Goal: Navigation & Orientation: Find specific page/section

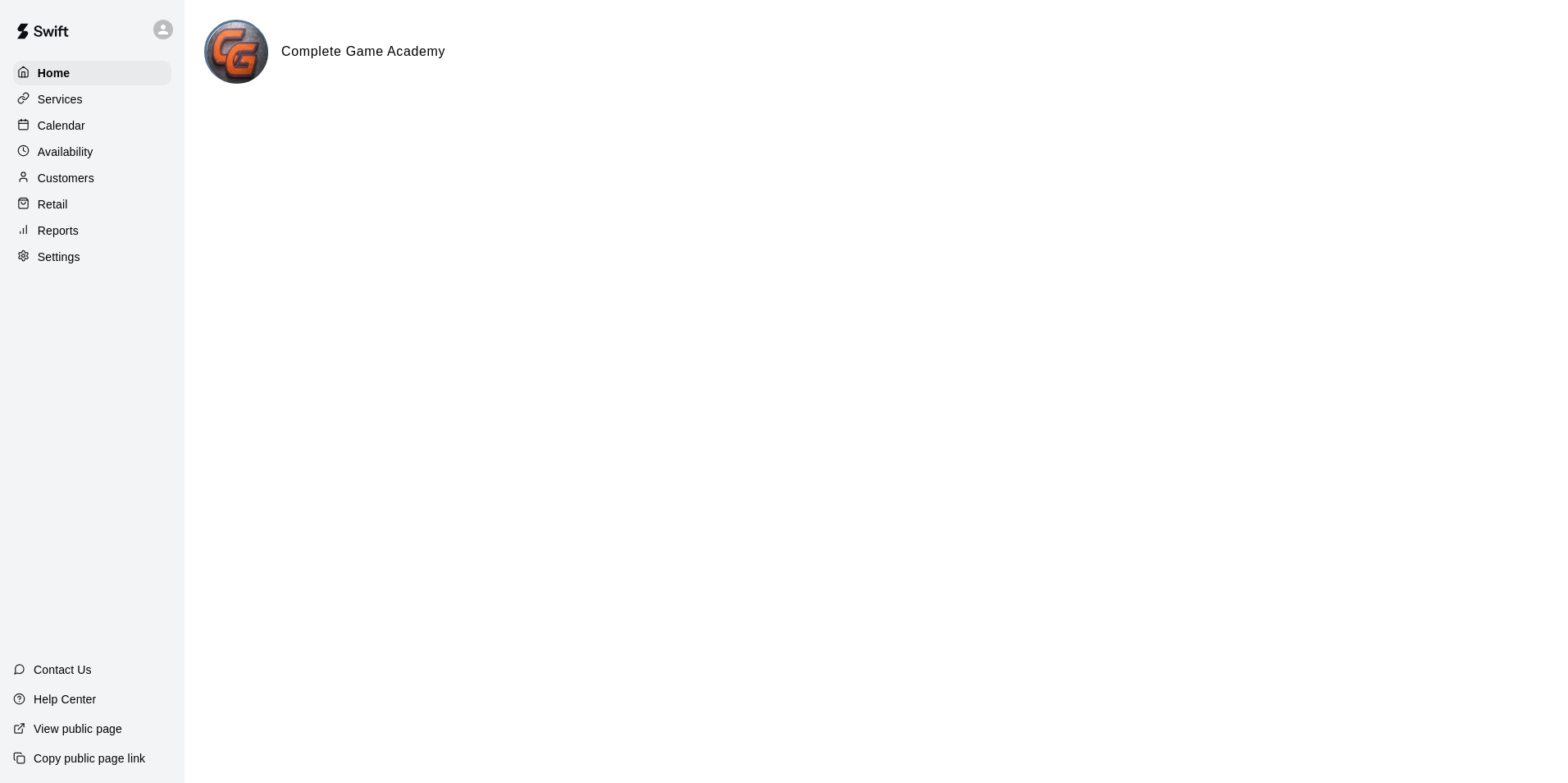
click at [60, 129] on p "Calendar" at bounding box center [61, 125] width 48 height 16
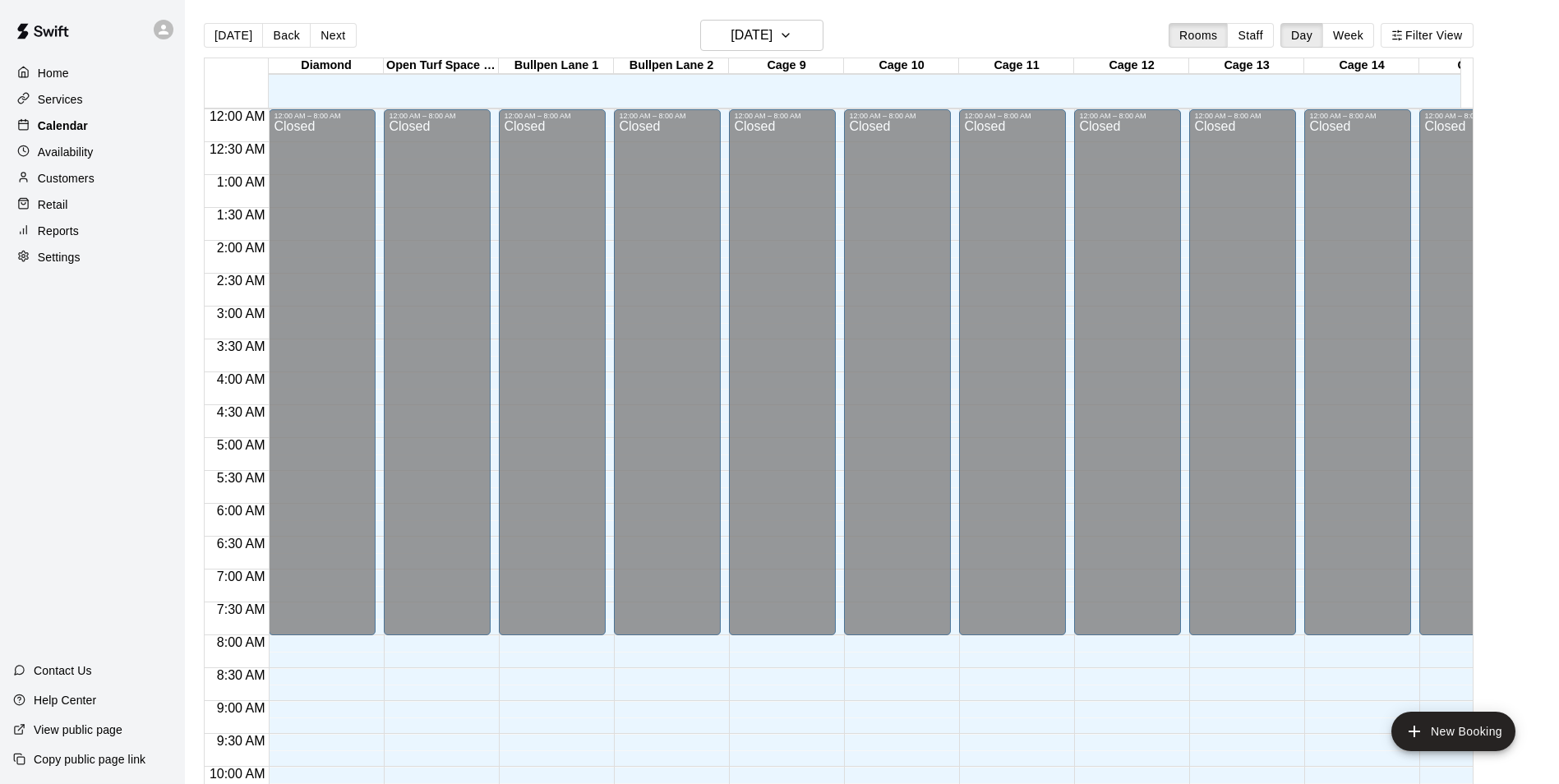
scroll to position [835, 0]
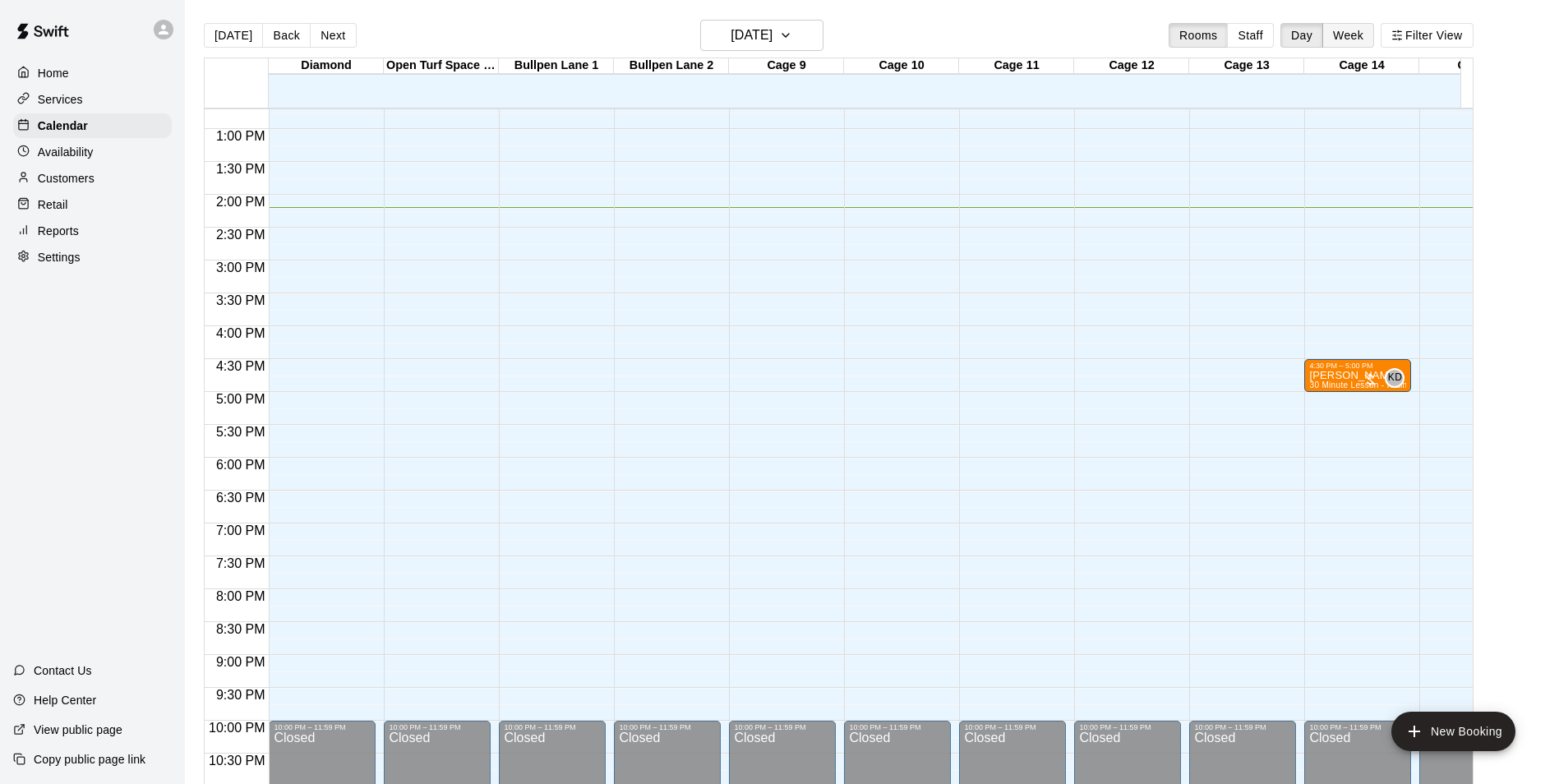
click at [1374, 29] on button "Week" at bounding box center [1348, 35] width 52 height 25
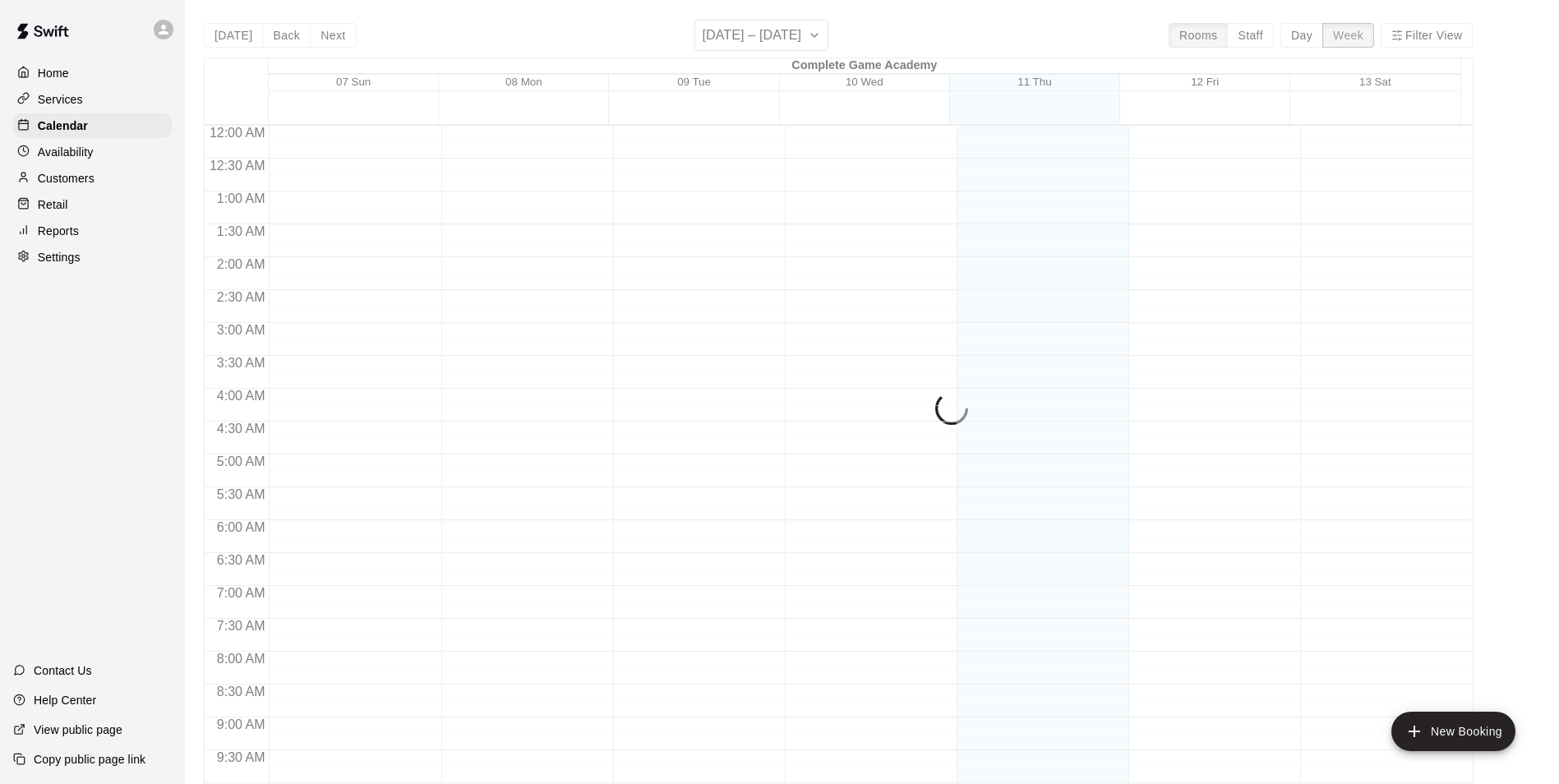
scroll to position [903, 0]
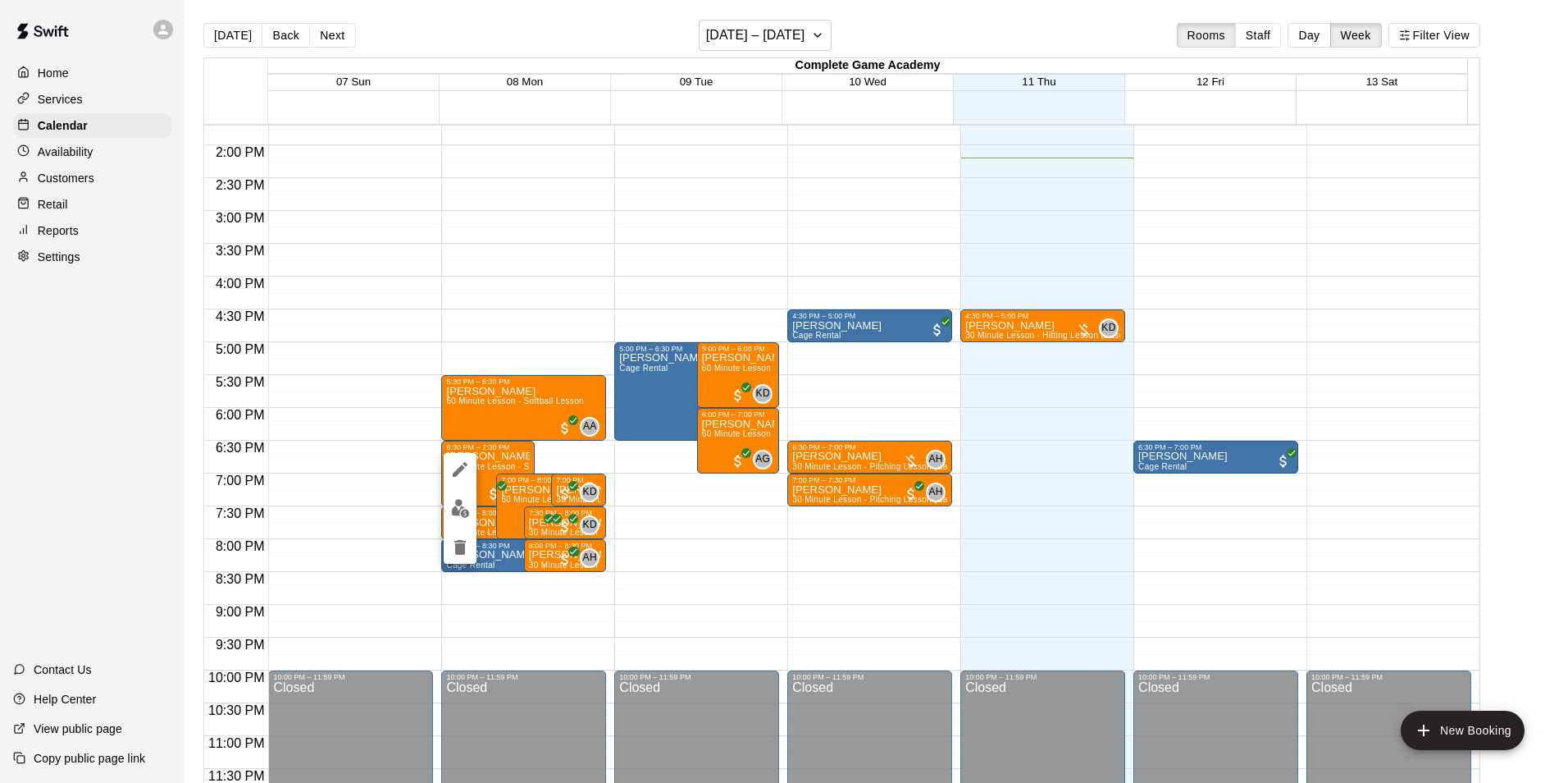
click at [483, 499] on div at bounding box center [784, 391] width 1568 height 783
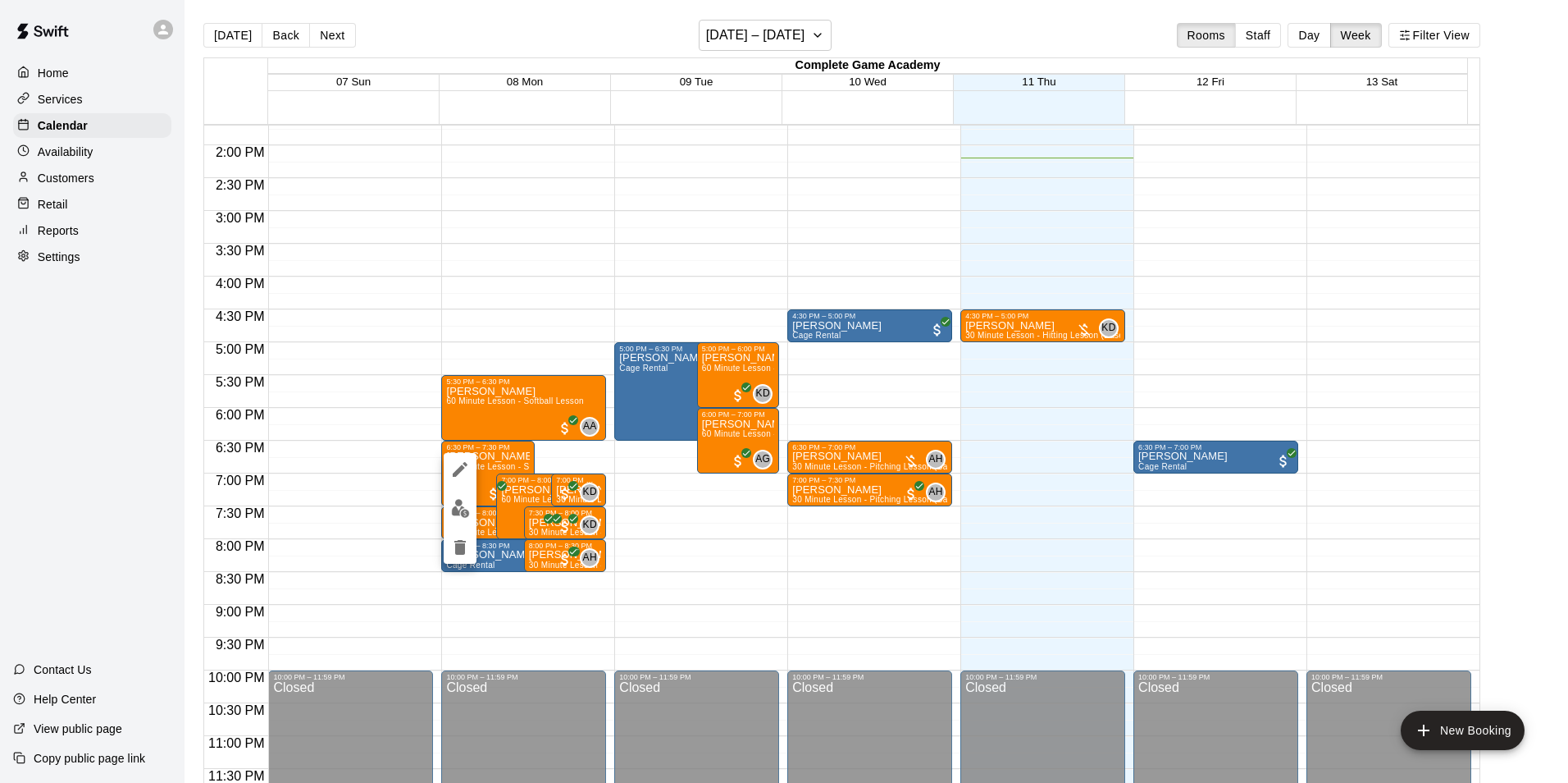
click at [483, 525] on div at bounding box center [784, 391] width 1568 height 783
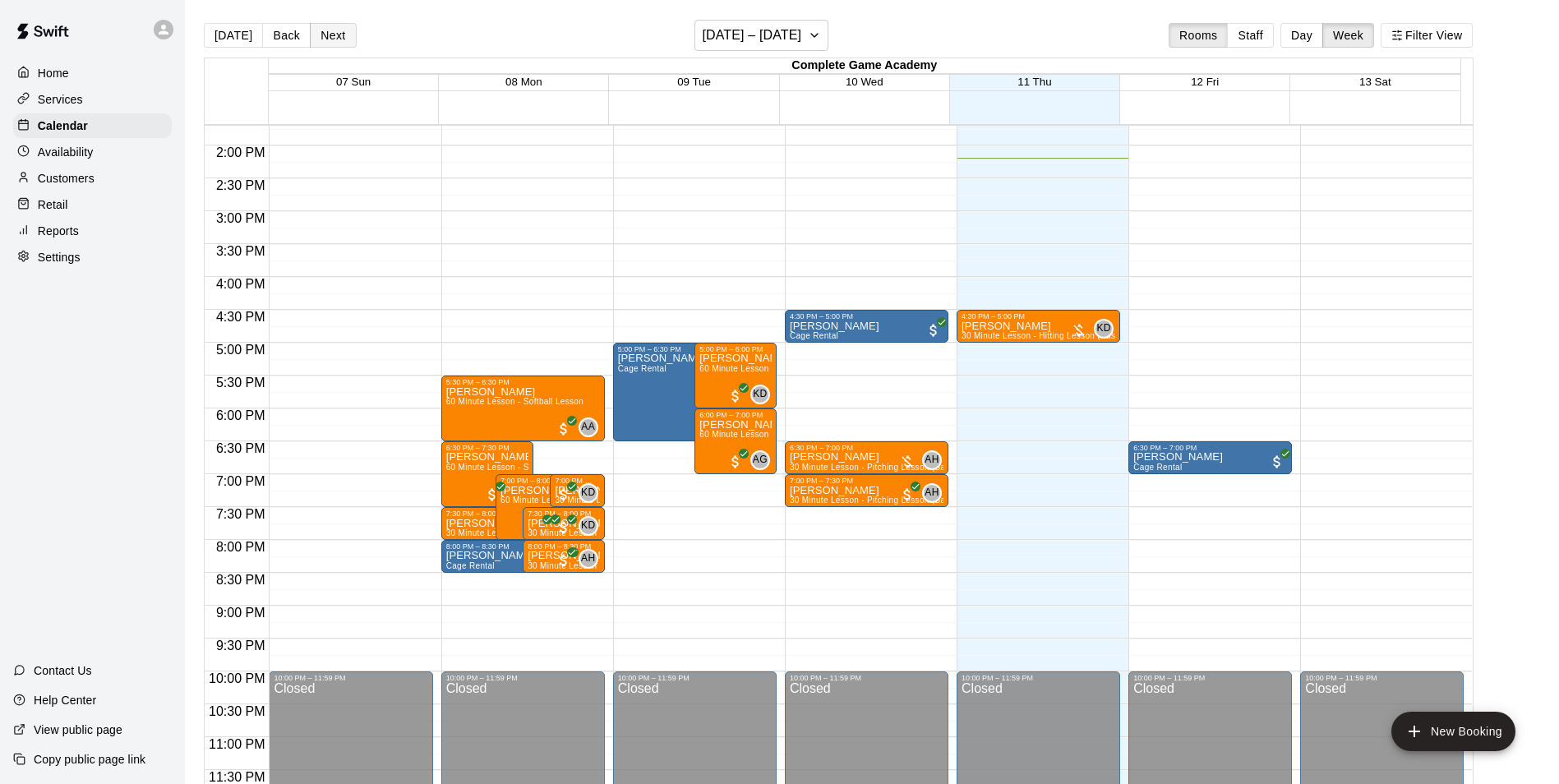
click at [339, 35] on button "Next" at bounding box center [333, 35] width 46 height 25
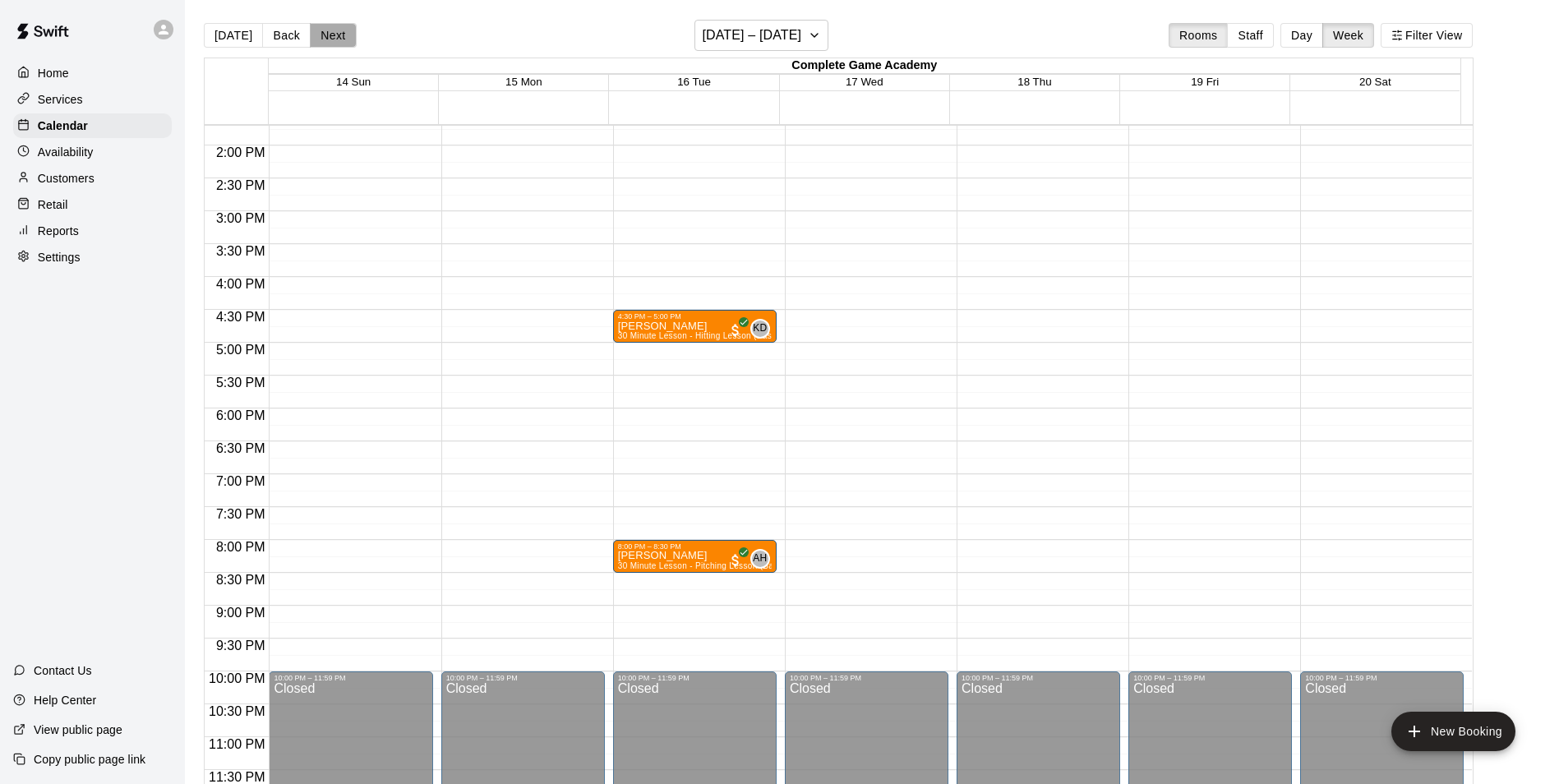
click at [335, 30] on button "Next" at bounding box center [333, 35] width 46 height 25
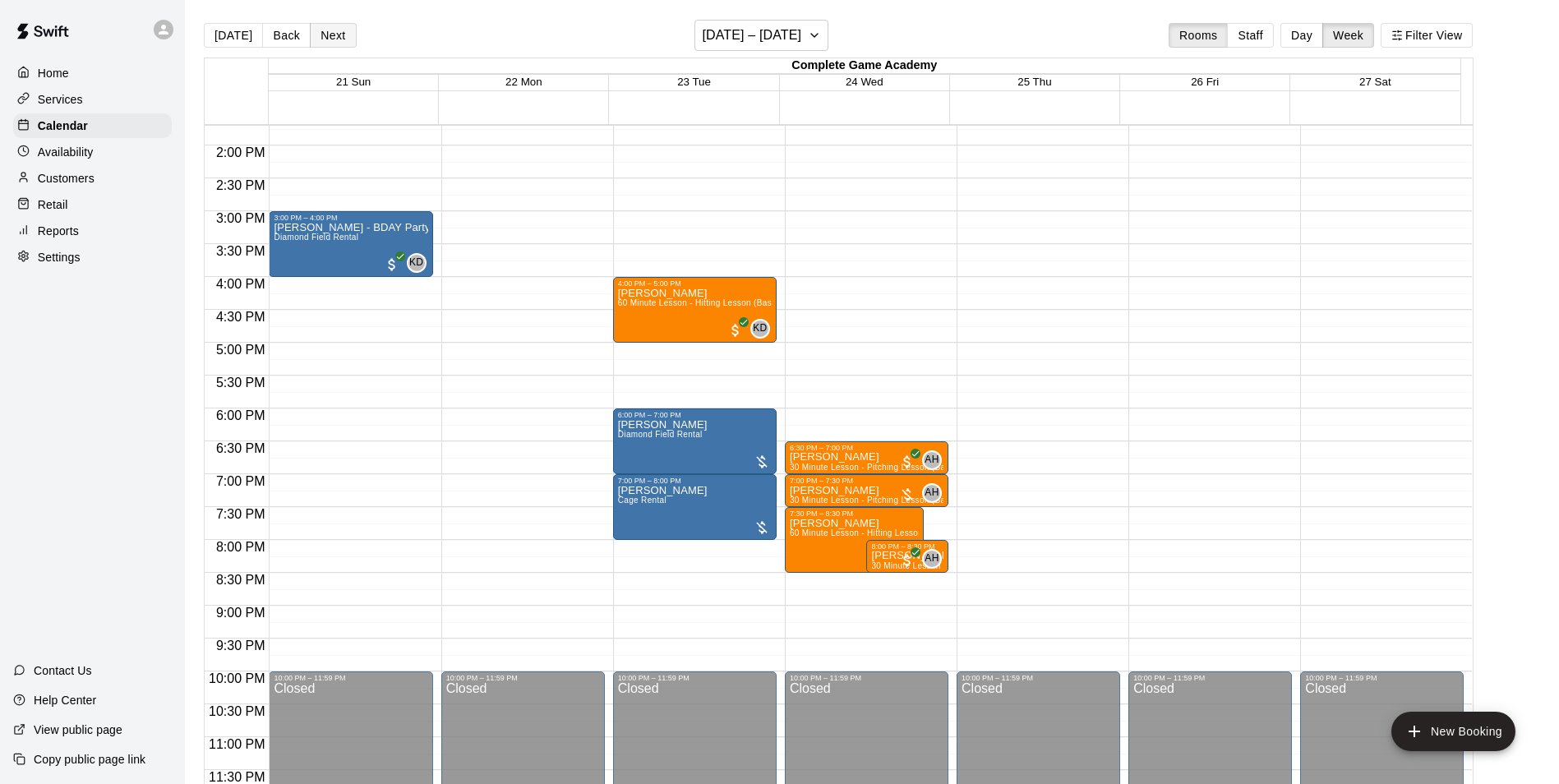
click at [335, 30] on button "Next" at bounding box center [333, 35] width 46 height 25
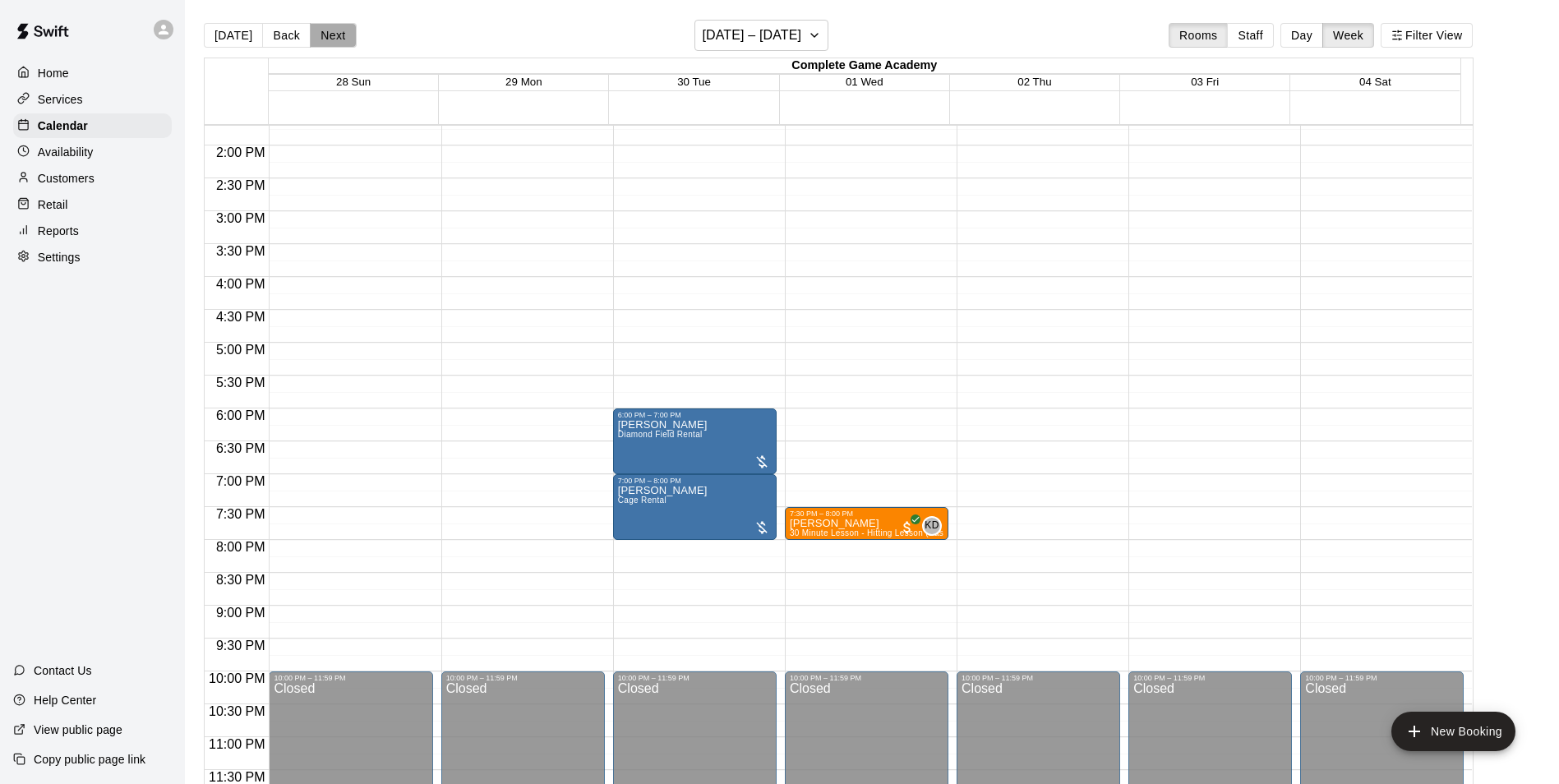
click at [335, 30] on button "Next" at bounding box center [333, 35] width 46 height 25
click at [336, 30] on button "Next" at bounding box center [333, 35] width 46 height 25
click at [238, 38] on button "[DATE]" at bounding box center [232, 35] width 59 height 25
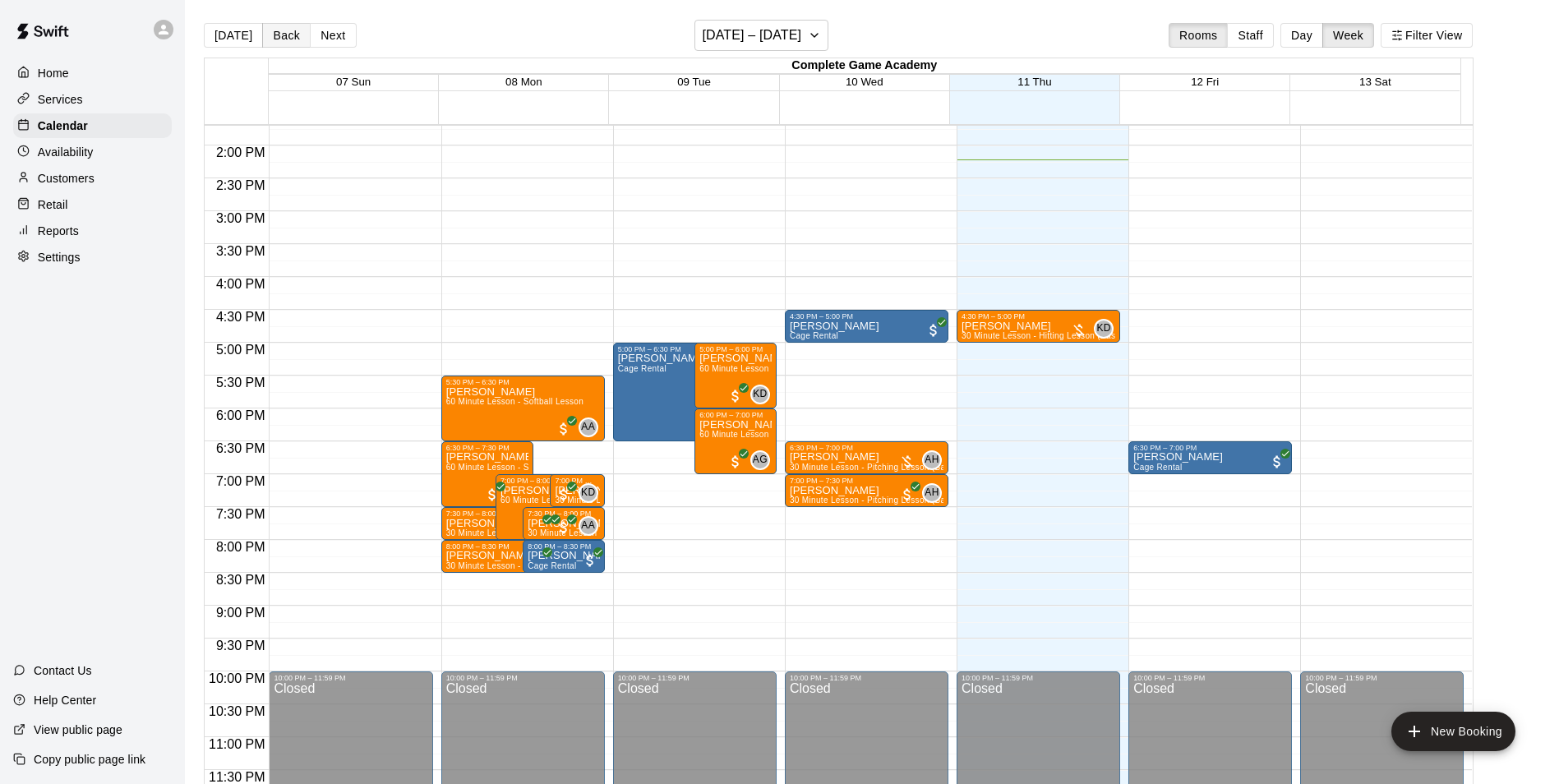
click at [268, 38] on button "Back" at bounding box center [286, 35] width 49 height 25
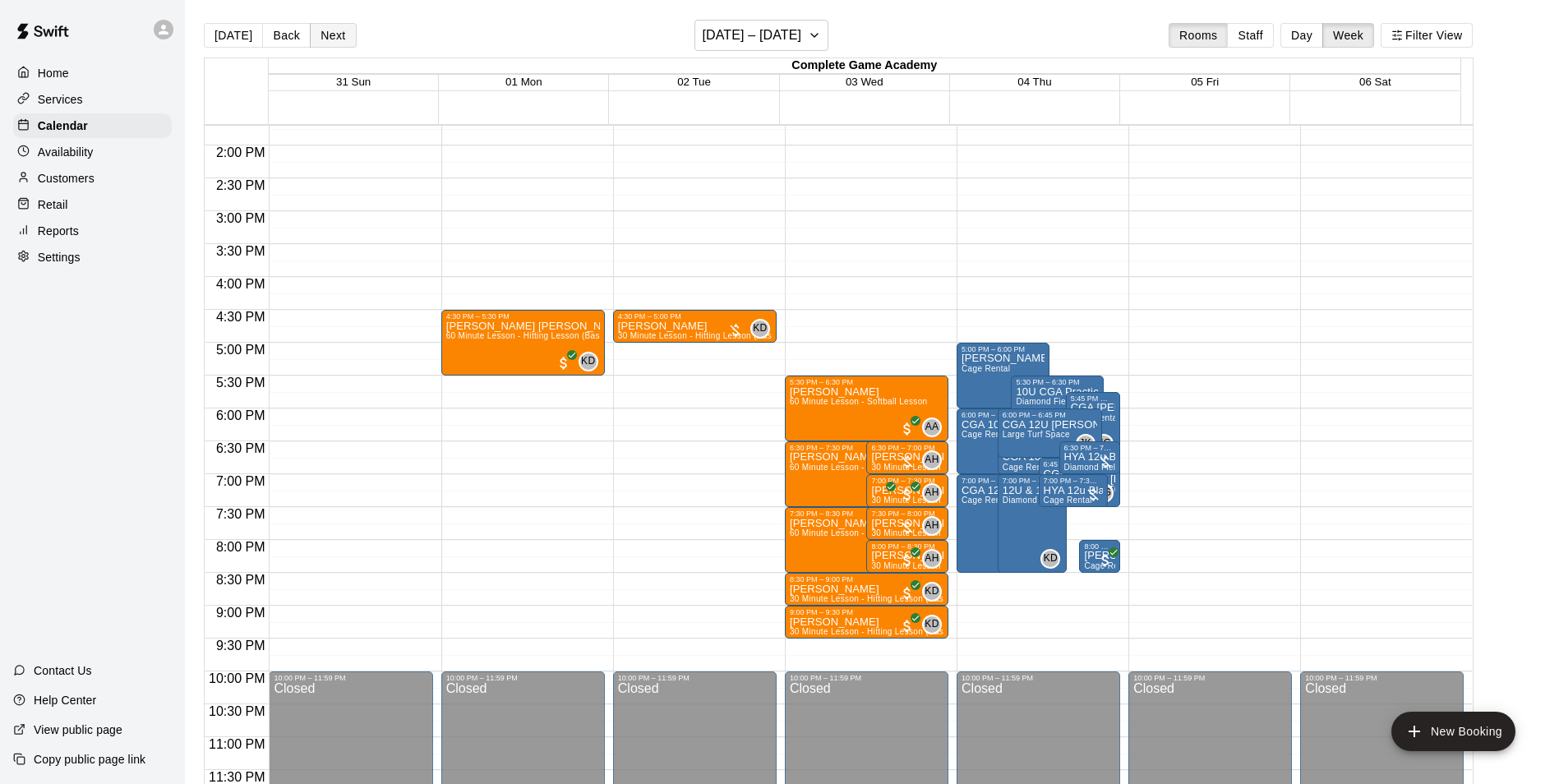
click at [342, 36] on button "Next" at bounding box center [333, 35] width 46 height 25
